Goal: Navigation & Orientation: Understand site structure

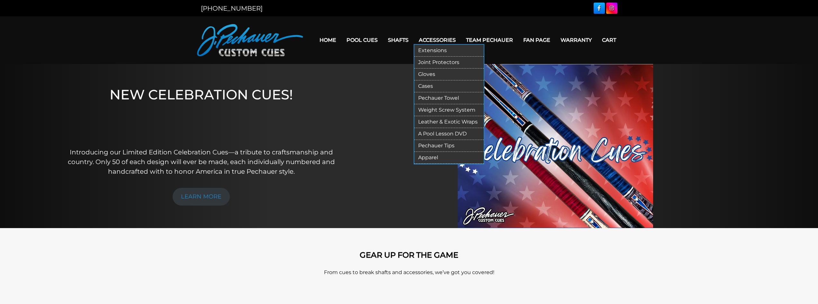
click at [441, 49] on link "Extensions" at bounding box center [448, 51] width 69 height 12
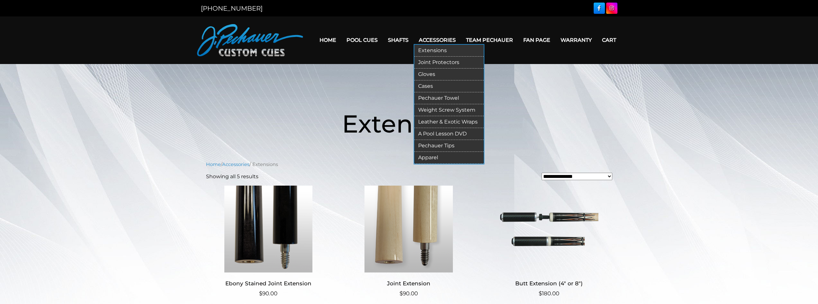
click at [454, 60] on link "Joint Protectors" at bounding box center [448, 63] width 69 height 12
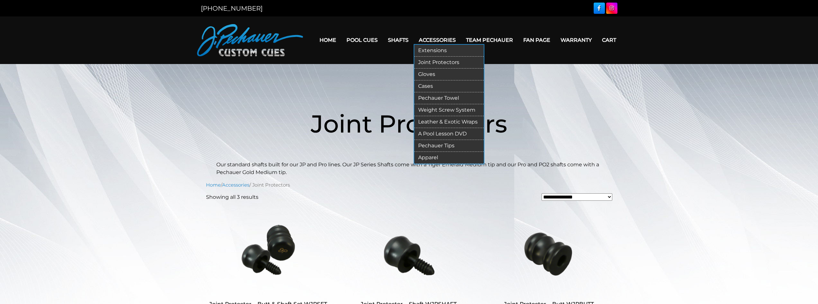
click at [448, 38] on link "Accessories" at bounding box center [437, 40] width 47 height 16
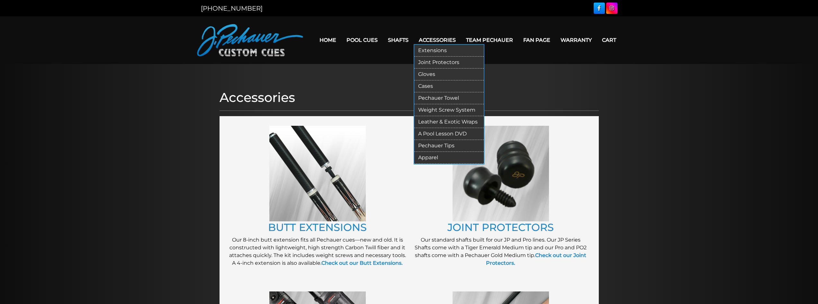
click at [435, 70] on link "Gloves" at bounding box center [448, 74] width 69 height 12
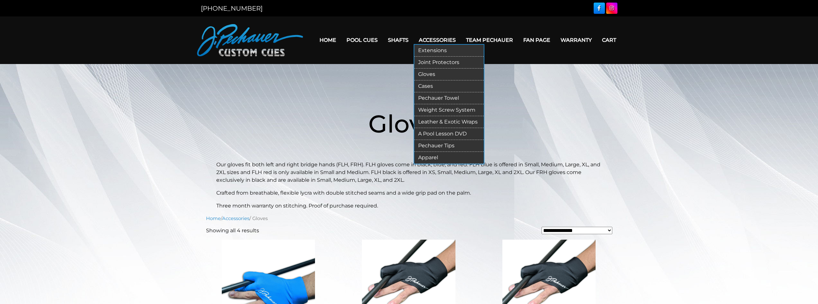
click at [429, 85] on link "Cases" at bounding box center [448, 86] width 69 height 12
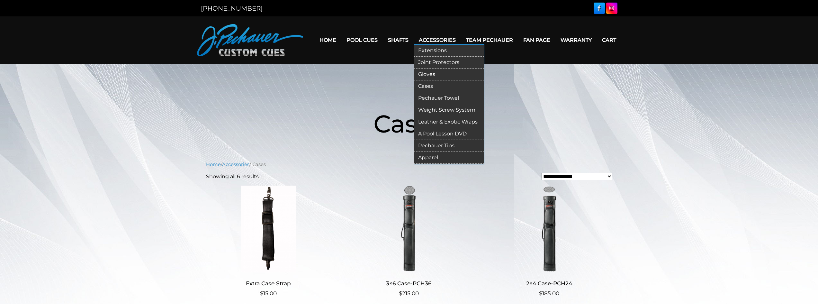
click at [446, 99] on link "Pechauer Towel" at bounding box center [448, 98] width 69 height 12
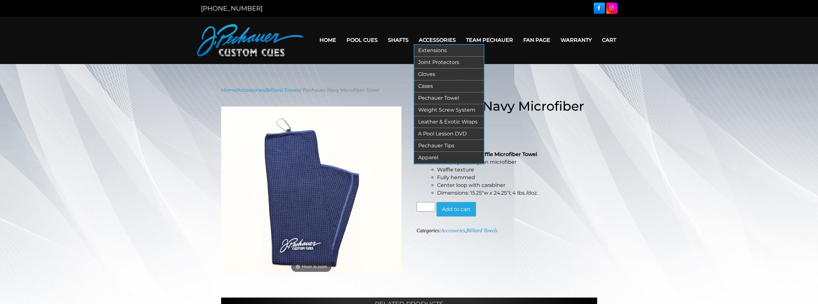
click at [450, 110] on link "Weight Screw System" at bounding box center [448, 110] width 69 height 12
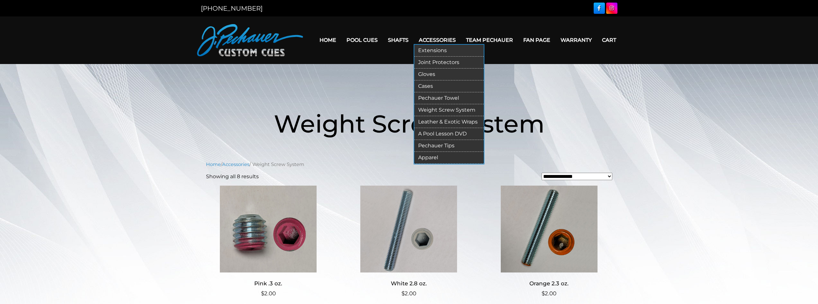
click at [443, 147] on link "Pechauer Tips" at bounding box center [448, 146] width 69 height 12
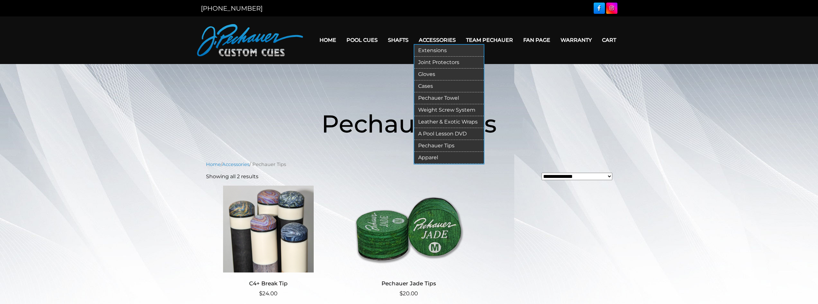
click at [450, 133] on link "A Pool Lesson DVD" at bounding box center [448, 134] width 69 height 12
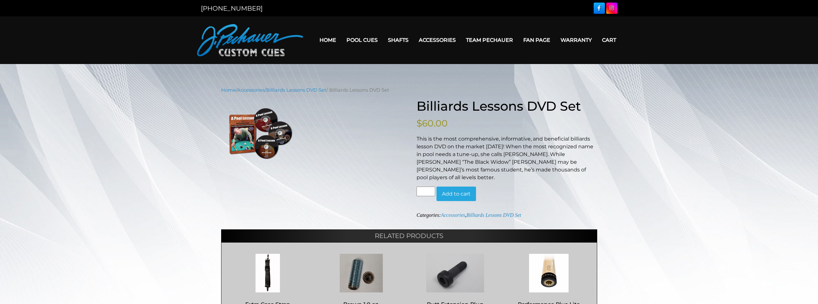
click at [327, 40] on link "Home" at bounding box center [327, 40] width 27 height 16
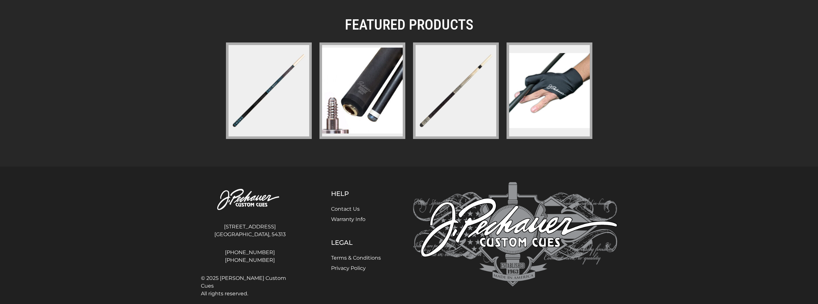
scroll to position [896, 0]
